Goal: Entertainment & Leisure: Consume media (video, audio)

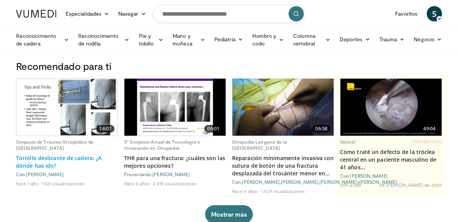
click at [34, 164] on font "Tornillo deslizante de cadera: ¿A dónde has ido?" at bounding box center [58, 161] width 85 height 15
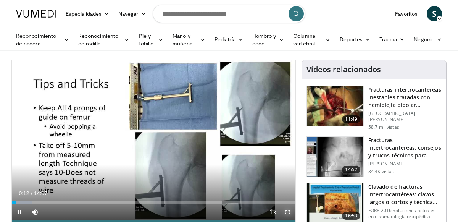
click at [288, 212] on span "Video Player" at bounding box center [287, 211] width 15 height 15
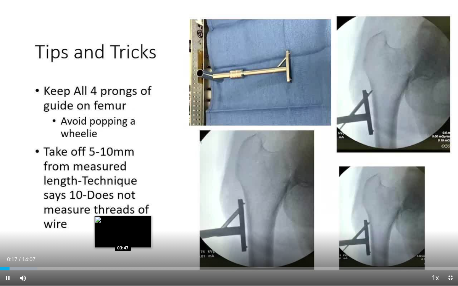
click at [123, 221] on div "Loaded : 8.18% 00:17 03:47" at bounding box center [229, 268] width 458 height 3
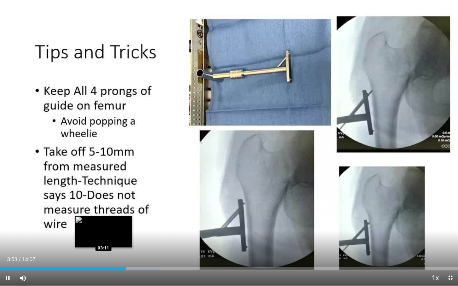
click at [103, 221] on div "Loaded : 35.11% 03:53 03:11" at bounding box center [229, 268] width 458 height 3
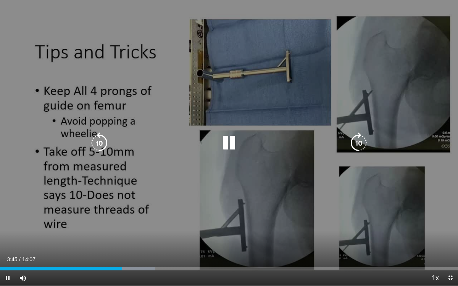
click at [359, 145] on icon "Video Player" at bounding box center [358, 142] width 21 height 21
click at [361, 139] on icon "Video Player" at bounding box center [358, 142] width 21 height 21
click at [298, 31] on div "10 seconds Tap to unmute" at bounding box center [229, 143] width 458 height 286
click at [227, 139] on icon "Video Player" at bounding box center [228, 142] width 21 height 21
click at [358, 143] on icon "Video Player" at bounding box center [358, 142] width 21 height 21
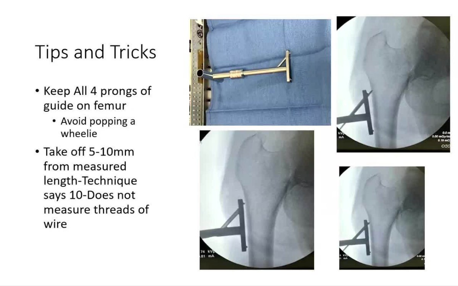
click at [358, 143] on div "10 seconds Tap to unmute" at bounding box center [229, 143] width 458 height 286
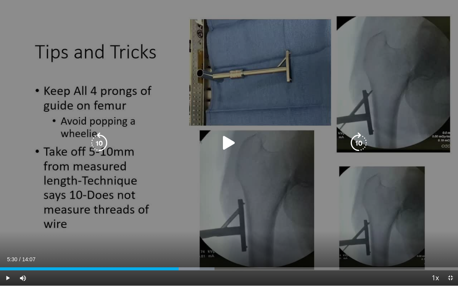
click at [357, 147] on icon "Video Player" at bounding box center [358, 142] width 21 height 21
click at [224, 143] on icon "Video Player" at bounding box center [228, 142] width 21 height 21
click at [356, 140] on icon "Video Player" at bounding box center [358, 142] width 21 height 21
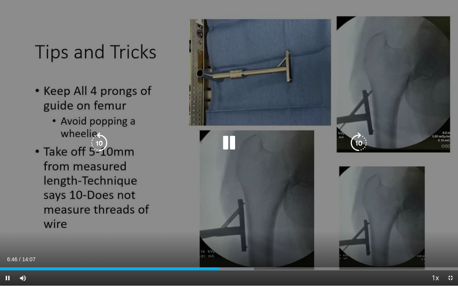
click at [235, 212] on div "20 seconds Tap to unmute" at bounding box center [229, 143] width 458 height 286
click at [357, 140] on icon "Video Player" at bounding box center [358, 142] width 21 height 21
click at [224, 140] on icon "Video Player" at bounding box center [228, 142] width 21 height 21
click at [365, 140] on icon "Video Player" at bounding box center [358, 142] width 21 height 21
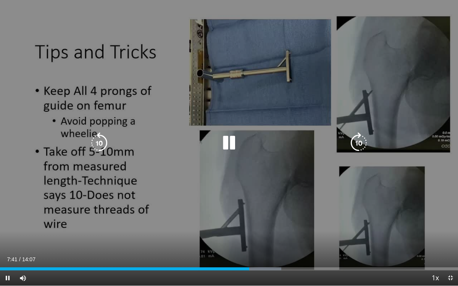
click at [361, 141] on icon "Video Player" at bounding box center [358, 142] width 21 height 21
click at [362, 141] on icon "Video Player" at bounding box center [358, 142] width 21 height 21
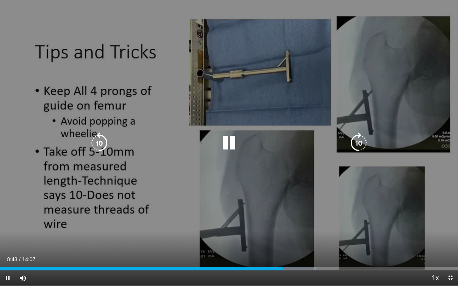
click at [364, 140] on icon "Video Player" at bounding box center [358, 142] width 21 height 21
click at [363, 148] on icon "Video Player" at bounding box center [358, 142] width 21 height 21
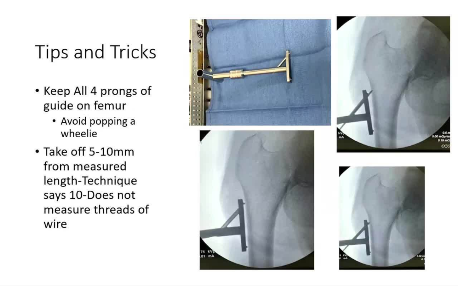
click at [363, 148] on div "10 seconds Tap to unmute" at bounding box center [229, 143] width 458 height 286
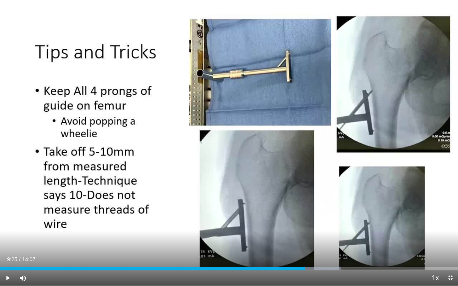
click at [363, 148] on div "10 seconds Tap to unmute" at bounding box center [229, 143] width 458 height 286
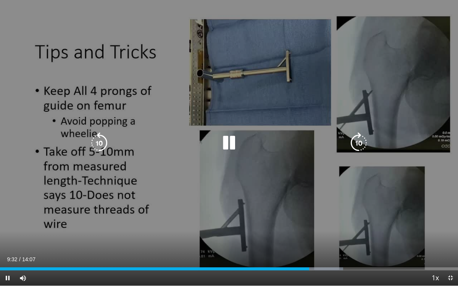
click at [363, 141] on icon "Video Player" at bounding box center [358, 142] width 21 height 21
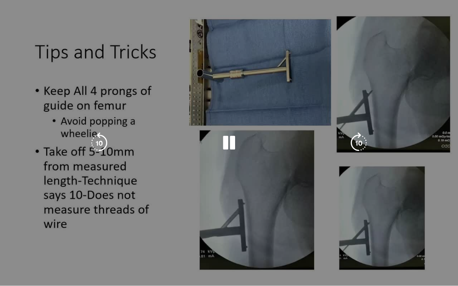
click at [333, 221] on video-js "**********" at bounding box center [229, 143] width 458 height 286
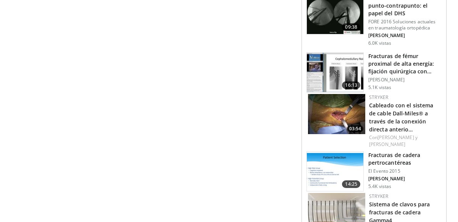
scroll to position [839, 0]
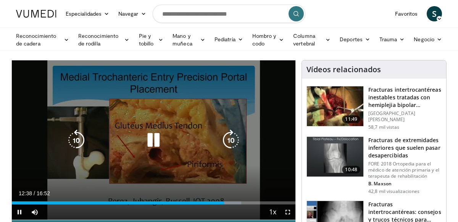
click at [159, 139] on icon "Video Player" at bounding box center [153, 139] width 21 height 21
click at [154, 139] on icon "Video Player" at bounding box center [153, 139] width 21 height 21
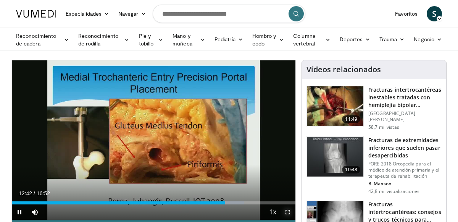
click at [290, 213] on span "Video Player" at bounding box center [287, 211] width 15 height 15
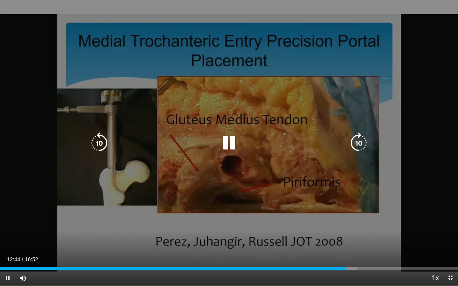
click at [362, 139] on icon "Video Player" at bounding box center [358, 142] width 21 height 21
click at [362, 145] on icon "Video Player" at bounding box center [358, 142] width 21 height 21
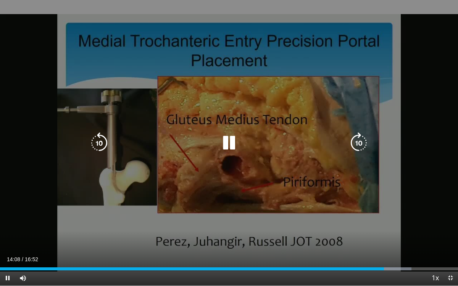
click at [362, 146] on icon "Video Player" at bounding box center [358, 142] width 21 height 21
click at [360, 139] on icon "Video Player" at bounding box center [358, 142] width 21 height 21
click at [312, 154] on div "10 seconds Tap to unmute" at bounding box center [229, 143] width 458 height 286
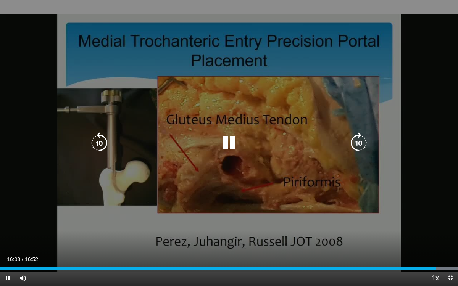
click at [362, 140] on icon "Video Player" at bounding box center [358, 142] width 21 height 21
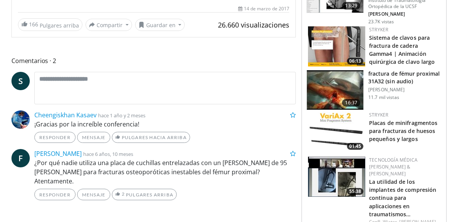
scroll to position [290, 0]
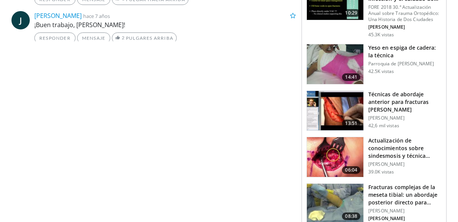
scroll to position [524, 0]
